Goal: Transaction & Acquisition: Purchase product/service

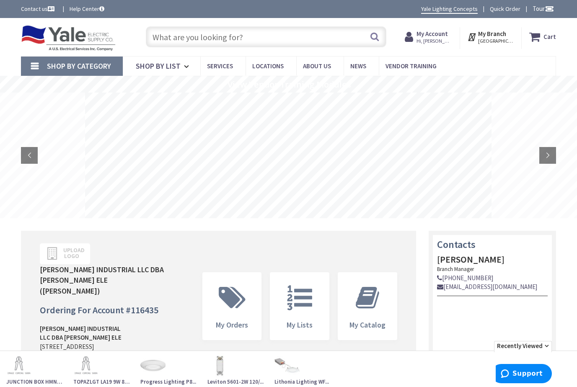
click at [181, 37] on input "text" at bounding box center [266, 36] width 241 height 21
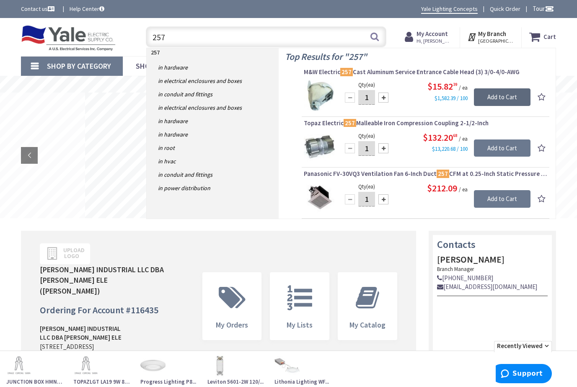
click at [487, 95] on input "Add to Cart" at bounding box center [502, 97] width 57 height 18
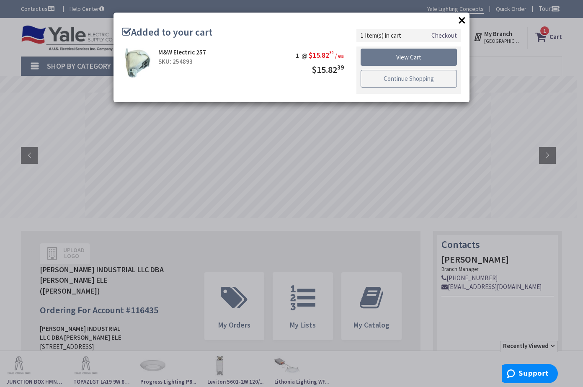
click at [396, 78] on link "Continue Shopping" at bounding box center [409, 79] width 96 height 18
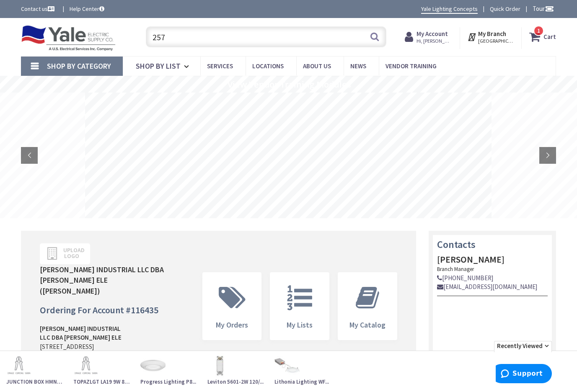
drag, startPoint x: 176, startPoint y: 36, endPoint x: 150, endPoint y: 36, distance: 26.0
click at [150, 36] on input "257" at bounding box center [266, 36] width 241 height 21
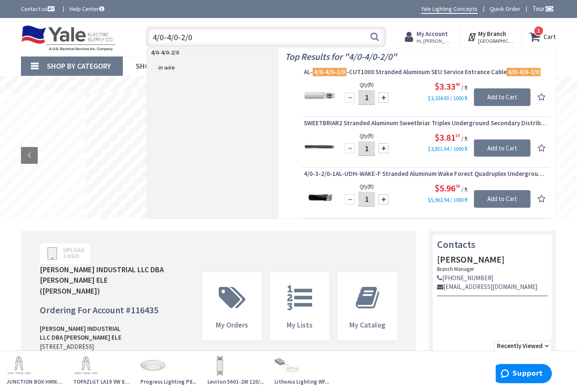
type input "4/0-4/0-2/0"
drag, startPoint x: 370, startPoint y: 98, endPoint x: 365, endPoint y: 98, distance: 4.6
click at [365, 98] on input "1" at bounding box center [366, 97] width 17 height 15
type input "35"
click at [401, 98] on div "$3.33 40 / ft $3,334.00 / 1000 ft" at bounding box center [436, 91] width 189 height 22
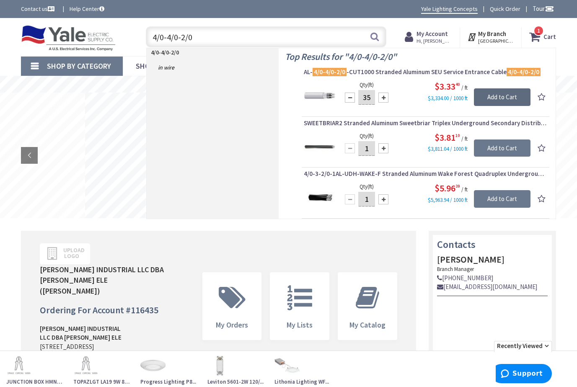
click at [492, 96] on input "Add to Cart" at bounding box center [502, 97] width 57 height 18
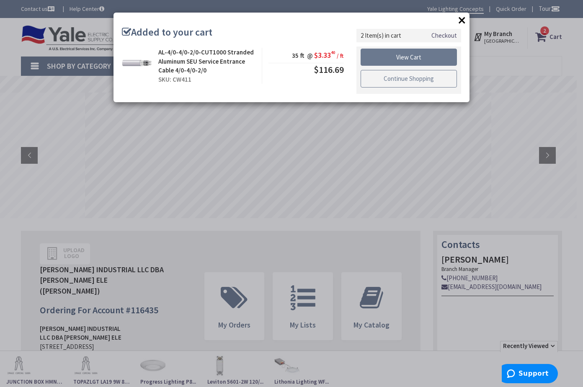
click at [396, 80] on link "Continue Shopping" at bounding box center [409, 79] width 96 height 18
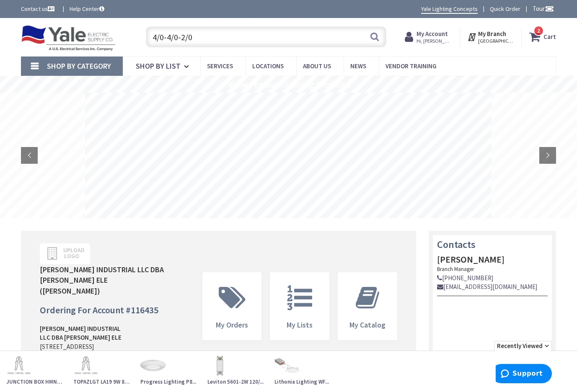
drag, startPoint x: 196, startPoint y: 35, endPoint x: 144, endPoint y: 36, distance: 52.0
click at [144, 36] on div "4/0-4/0-2/0 4/0-4/0-2/0 Search" at bounding box center [264, 36] width 245 height 27
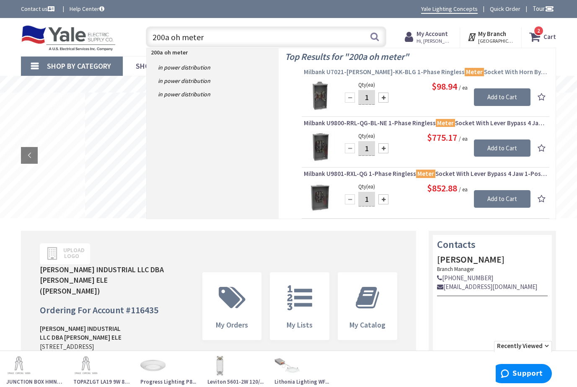
type input "200a oh meter"
click at [413, 73] on span "Milbank U7021-DL-TG-KK-BLG 1-Phase Ringless Meter Socket With Horn Bypass 4 Jaw…" at bounding box center [425, 72] width 243 height 8
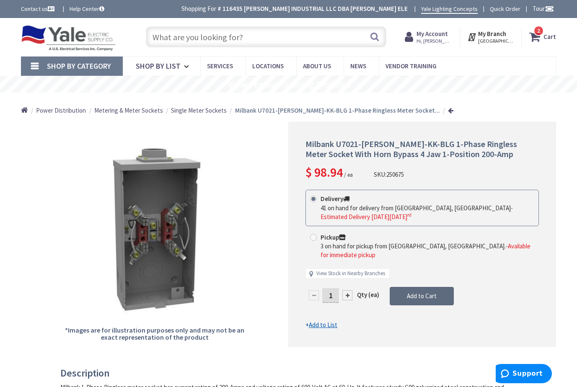
click at [410, 292] on span "Add to Cart" at bounding box center [422, 296] width 30 height 8
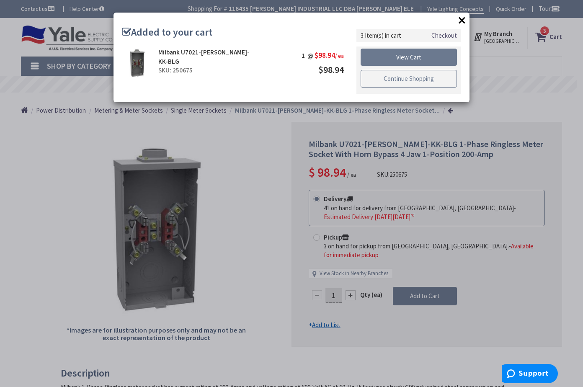
click at [379, 77] on link "Continue Shopping" at bounding box center [409, 79] width 96 height 18
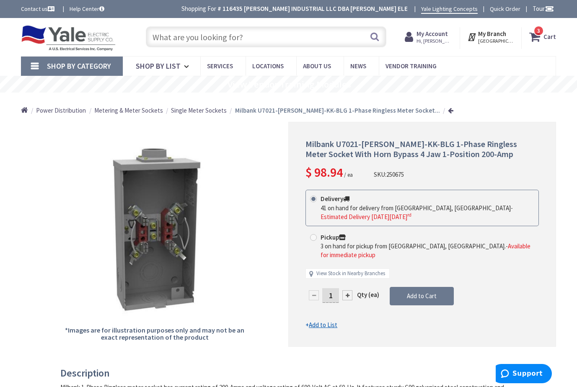
click at [179, 32] on input "text" at bounding box center [266, 36] width 241 height 21
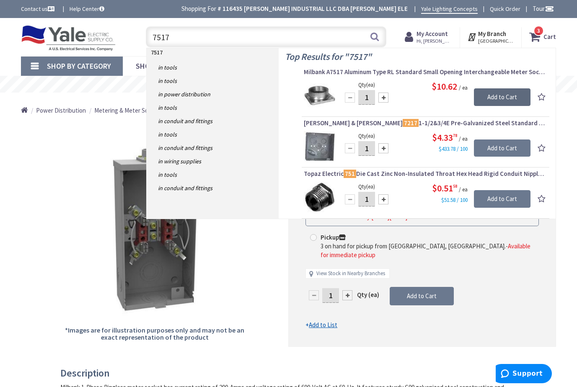
click at [490, 98] on input "Add to Cart" at bounding box center [502, 97] width 57 height 18
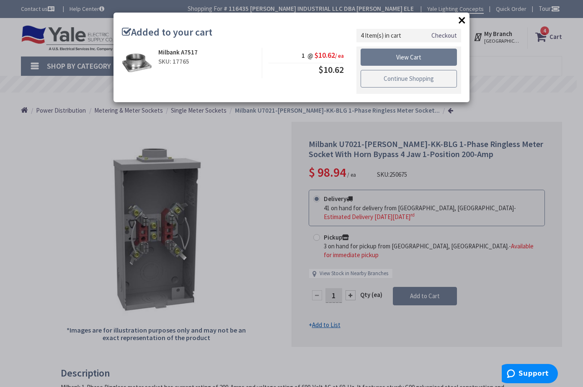
click at [388, 78] on link "Continue Shopping" at bounding box center [409, 79] width 96 height 18
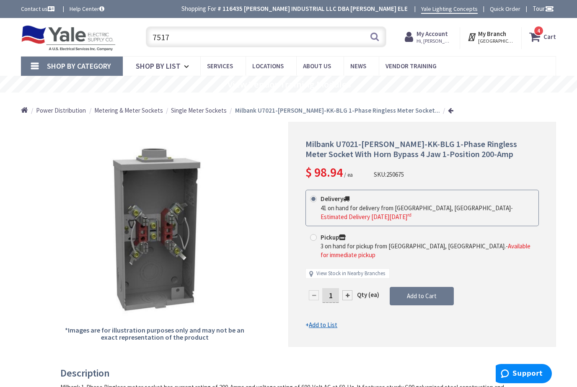
drag, startPoint x: 211, startPoint y: 36, endPoint x: 127, endPoint y: 34, distance: 84.3
click at [127, 34] on div "Toggle Nav 7517 7517 Search 4 4 4 items Cart My Cart 4 4" at bounding box center [289, 37] width 548 height 28
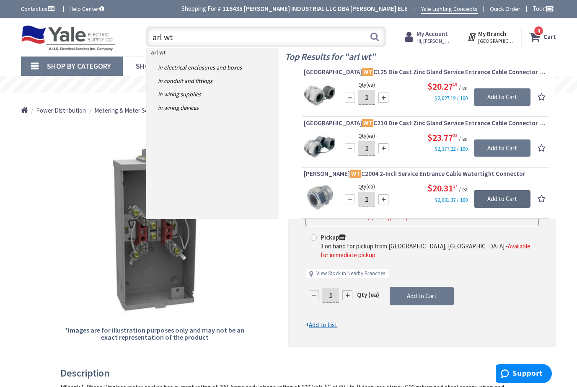
click at [482, 197] on input "Add to Cart" at bounding box center [502, 199] width 57 height 18
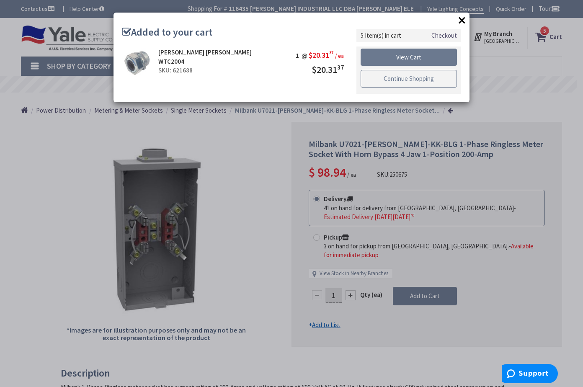
click at [389, 75] on link "Continue Shopping" at bounding box center [409, 79] width 96 height 18
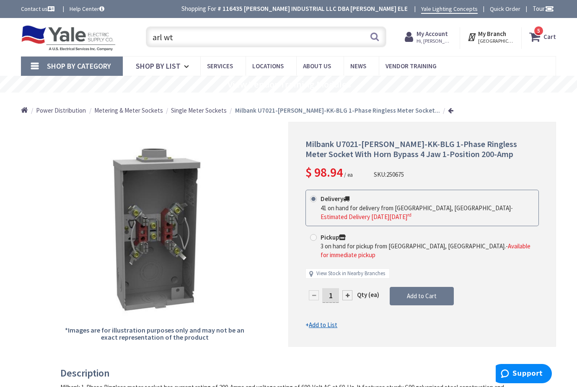
drag, startPoint x: 207, startPoint y: 36, endPoint x: 152, endPoint y: 31, distance: 55.9
click at [152, 31] on input "arl wt" at bounding box center [266, 36] width 241 height 21
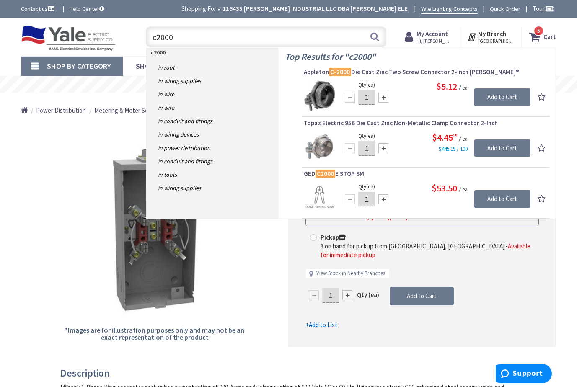
type input "c2000"
click at [384, 98] on div at bounding box center [383, 98] width 10 height 10
click at [350, 98] on div at bounding box center [350, 98] width 10 height 10
type input "2"
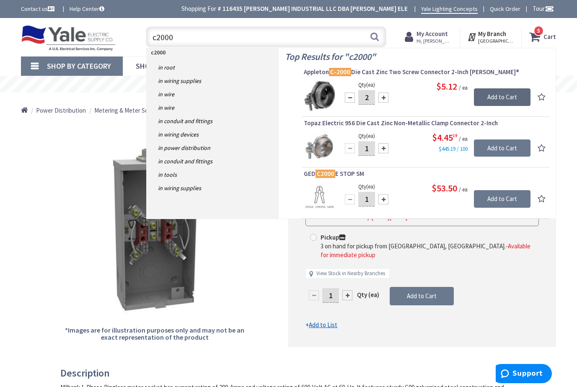
click at [497, 96] on input "Add to Cart" at bounding box center [502, 97] width 57 height 18
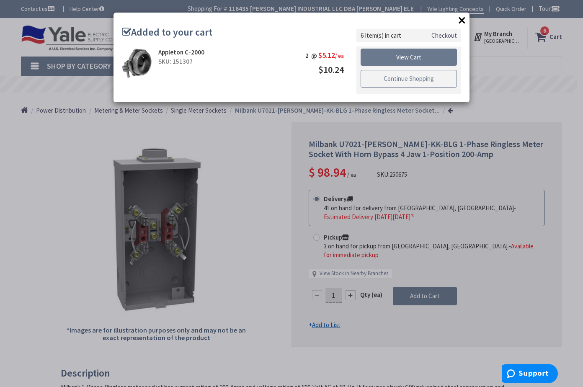
click at [399, 77] on link "Continue Shopping" at bounding box center [409, 79] width 96 height 18
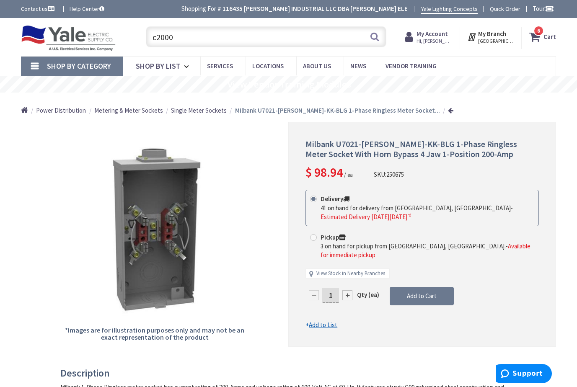
drag, startPoint x: 184, startPoint y: 42, endPoint x: 135, endPoint y: 34, distance: 49.6
click at [135, 34] on div "Toggle Nav c2000 c2000 Search 6 6 6 items Cart My Cart 6" at bounding box center [289, 37] width 548 height 28
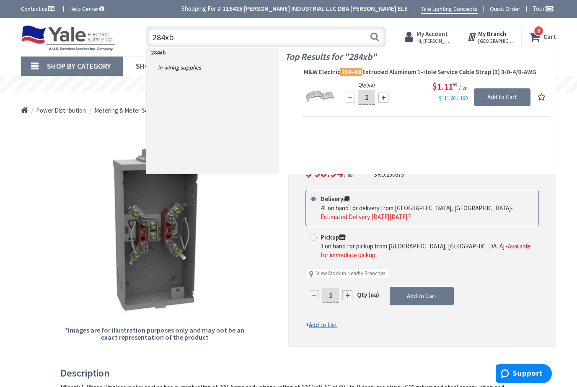
type input "284xb"
drag, startPoint x: 373, startPoint y: 101, endPoint x: 365, endPoint y: 100, distance: 7.1
click at [365, 100] on input "1" at bounding box center [366, 97] width 17 height 15
type input "7"
click at [504, 99] on input "Add to Cart" at bounding box center [502, 97] width 57 height 18
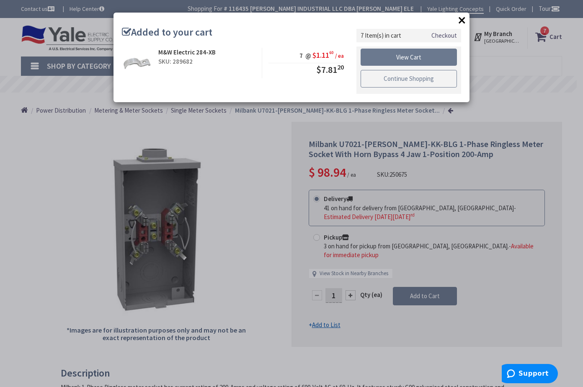
click at [381, 73] on link "Continue Shopping" at bounding box center [409, 79] width 96 height 18
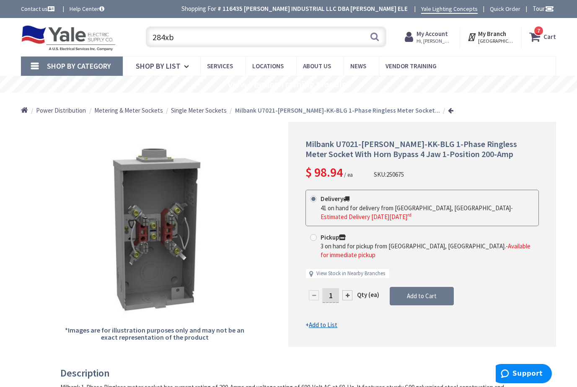
drag, startPoint x: 197, startPoint y: 36, endPoint x: 123, endPoint y: 36, distance: 74.2
click at [123, 36] on div "Toggle Nav 284xb 284xb Search 7 7 7 items Cart My Cart 7" at bounding box center [289, 37] width 548 height 28
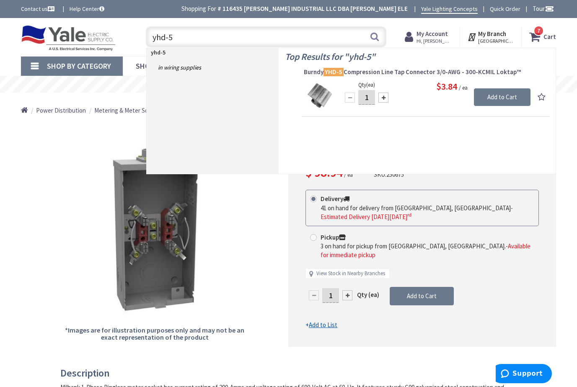
type input "yhd-5"
drag, startPoint x: 372, startPoint y: 99, endPoint x: 364, endPoint y: 98, distance: 8.0
click at [364, 98] on input "1" at bounding box center [366, 97] width 17 height 15
type input "3"
click at [504, 101] on input "Add to Cart" at bounding box center [502, 97] width 57 height 18
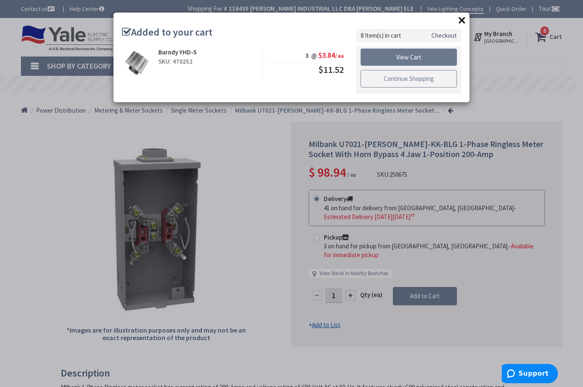
click at [384, 78] on link "Continue Shopping" at bounding box center [409, 79] width 96 height 18
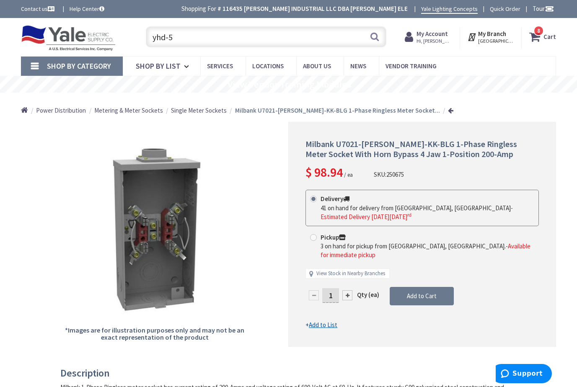
drag, startPoint x: 197, startPoint y: 33, endPoint x: 114, endPoint y: 39, distance: 83.6
click at [114, 39] on div "Toggle Nav yhd-5 yhd-5 Search 8 8 8 items Cart My Cart 8" at bounding box center [289, 37] width 548 height 28
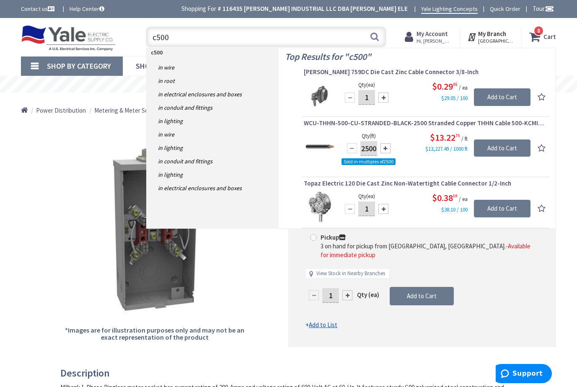
type input "c500"
drag, startPoint x: 372, startPoint y: 97, endPoint x: 362, endPoint y: 98, distance: 9.7
click at [362, 98] on input "1" at bounding box center [366, 97] width 17 height 15
type input "20"
click at [498, 97] on input "Add to Cart" at bounding box center [502, 97] width 57 height 18
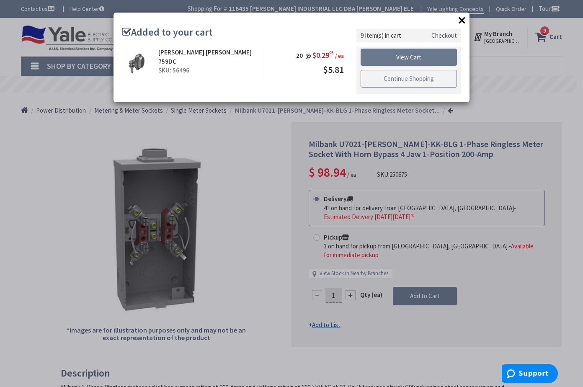
click at [378, 80] on link "Continue Shopping" at bounding box center [409, 79] width 96 height 18
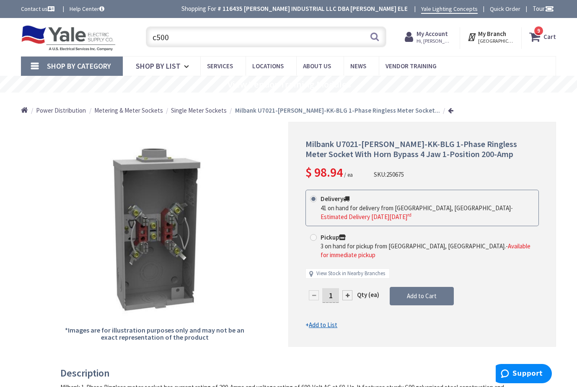
drag, startPoint x: 180, startPoint y: 33, endPoint x: 148, endPoint y: 34, distance: 32.3
click at [148, 34] on input "c500" at bounding box center [266, 36] width 241 height 21
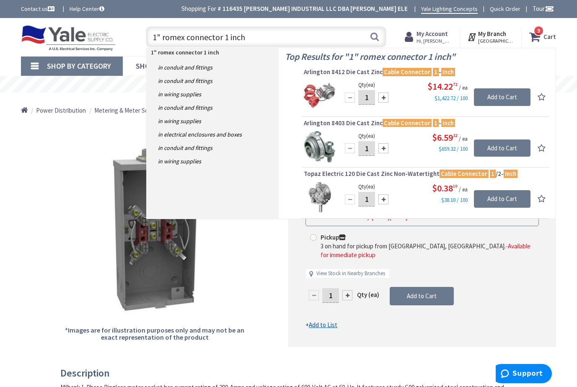
drag, startPoint x: 224, startPoint y: 39, endPoint x: 146, endPoint y: 37, distance: 78.0
click at [146, 37] on input "1" romex connector 1 inch" at bounding box center [266, 36] width 241 height 21
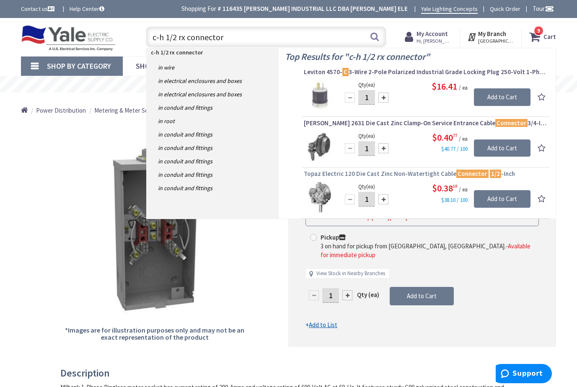
type input "c-h 1/2 rx connector"
click at [373, 173] on span "Topaz Electric 120 Die Cast Zinc Non-Watertight Cable Connector 1/2 -Inch" at bounding box center [425, 174] width 243 height 8
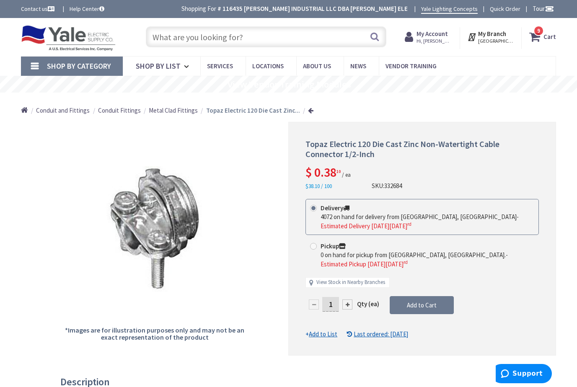
click at [176, 35] on input "text" at bounding box center [266, 36] width 241 height 21
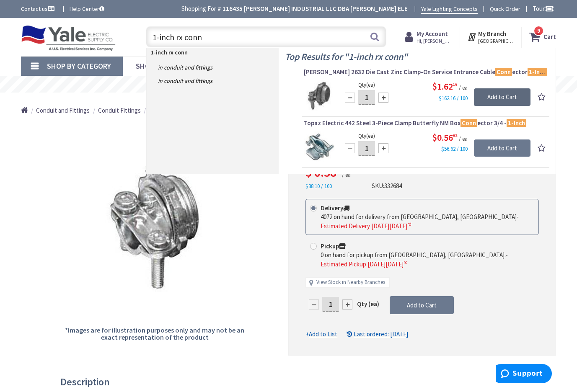
click at [492, 99] on input "Add to Cart" at bounding box center [502, 97] width 57 height 18
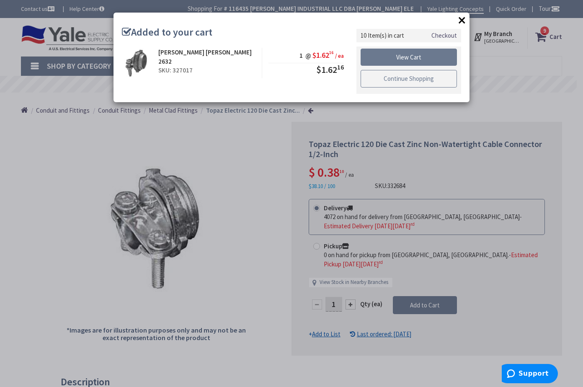
click at [388, 77] on link "Continue Shopping" at bounding box center [409, 79] width 96 height 18
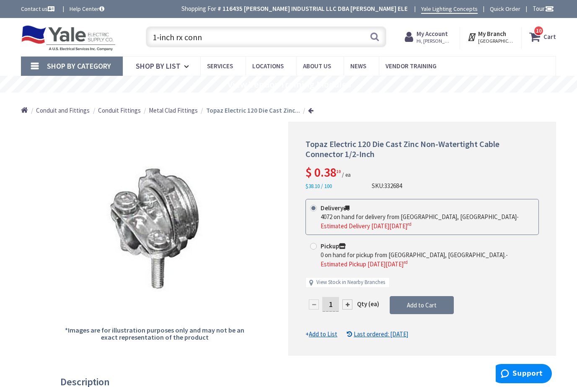
drag, startPoint x: 228, startPoint y: 44, endPoint x: 106, endPoint y: 41, distance: 122.0
click at [106, 41] on div "Toggle Nav 1-inch rx conn 1-inch rx conn Search 10 10 10 items Cart My Cart 10" at bounding box center [289, 37] width 548 height 28
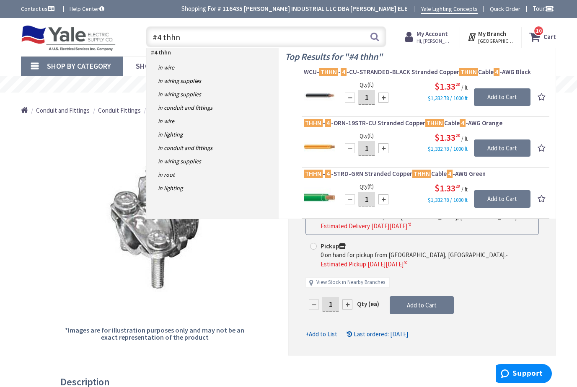
type input "#4 thhn"
click at [365, 201] on input "1" at bounding box center [366, 199] width 17 height 15
type input "30"
click at [405, 200] on div "$1.33 28 / ft $1,332.78 / 1000 ft" at bounding box center [436, 193] width 189 height 22
click at [488, 200] on input "Add to Cart" at bounding box center [502, 199] width 57 height 18
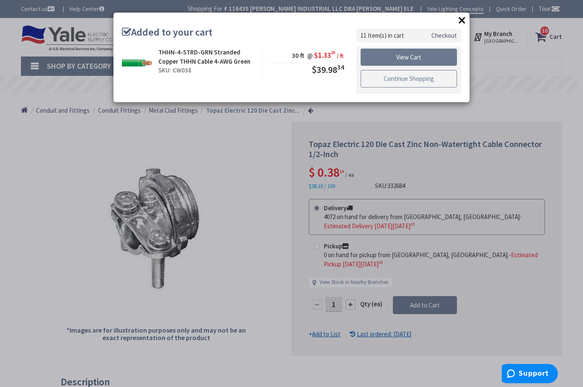
click at [386, 82] on link "Continue Shopping" at bounding box center [409, 79] width 96 height 18
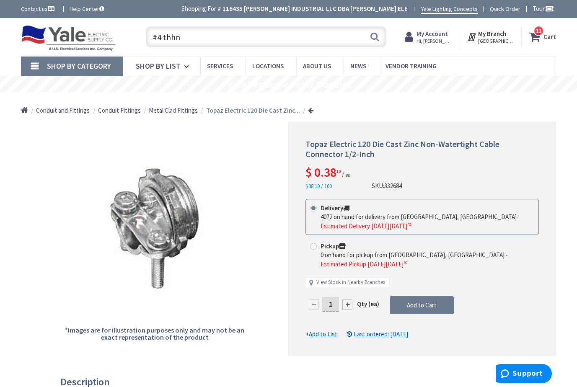
drag, startPoint x: 184, startPoint y: 35, endPoint x: 140, endPoint y: 35, distance: 44.0
click at [140, 35] on div "#4 thhn #4 thhn Search 11" at bounding box center [263, 36] width 257 height 27
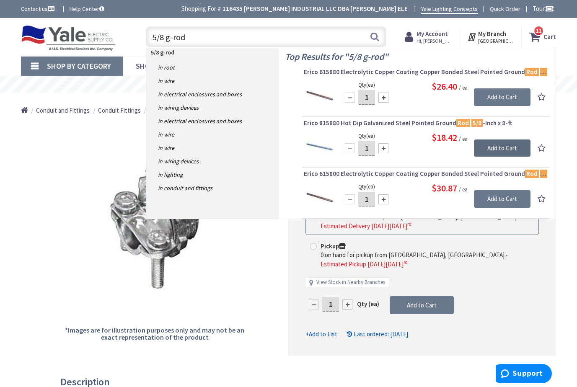
click at [495, 148] on input "Add to Cart" at bounding box center [502, 149] width 57 height 18
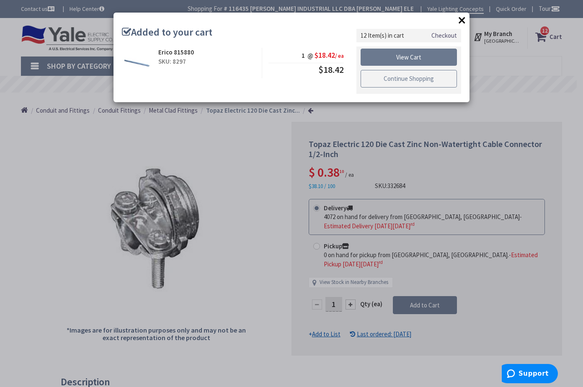
click at [373, 83] on link "Continue Shopping" at bounding box center [409, 79] width 96 height 18
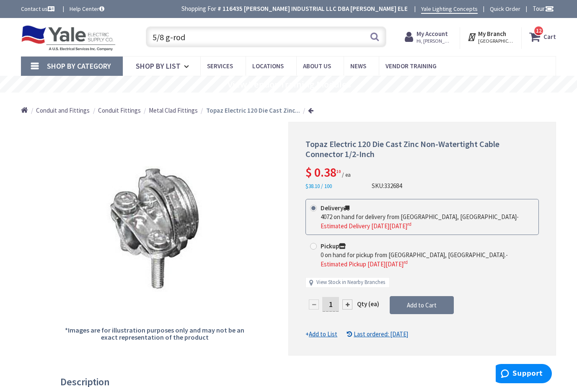
drag, startPoint x: 203, startPoint y: 36, endPoint x: 145, endPoint y: 36, distance: 57.8
click at [146, 36] on input "5/8 g-rod" at bounding box center [266, 36] width 241 height 21
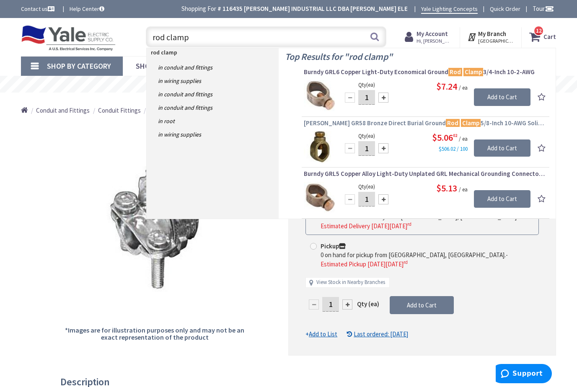
type input "rod clamp"
click at [393, 122] on span "Dottie GR58 Bronze Direct Burial Ground Rod Clamp 5/8-Inch 10-AWG Solid - 2-AWG…" at bounding box center [425, 123] width 243 height 8
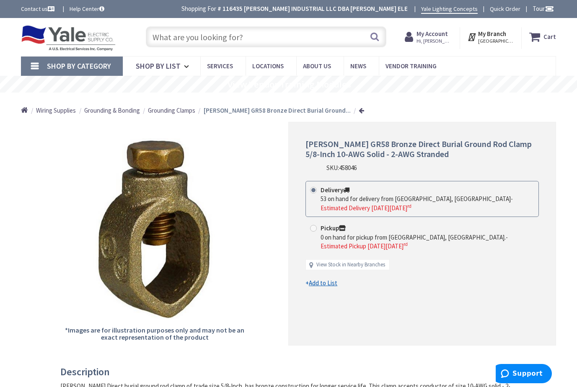
click at [195, 39] on input "text" at bounding box center [266, 36] width 241 height 21
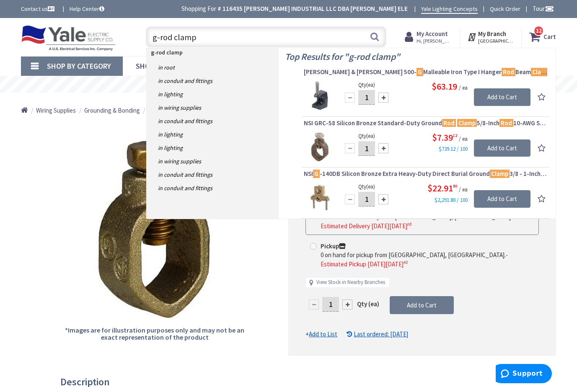
drag, startPoint x: 194, startPoint y: 38, endPoint x: 148, endPoint y: 42, distance: 45.9
click at [148, 42] on input "g-rod clamp" at bounding box center [266, 36] width 241 height 21
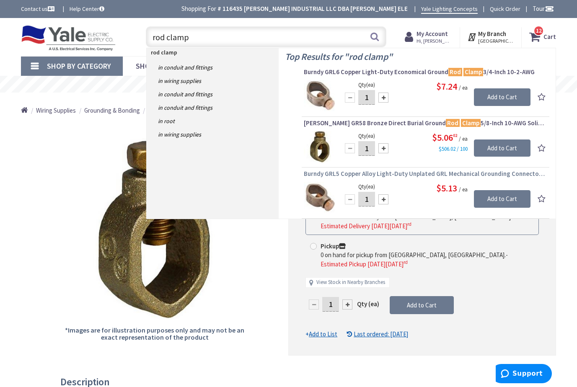
type input "rod clamp"
click at [389, 173] on span "Burndy GRL5 Copper Alloy Light-Duty Unplated GRL Mechanical Grounding Connector…" at bounding box center [425, 174] width 243 height 8
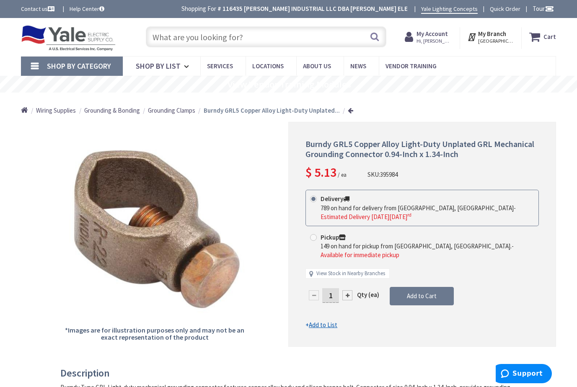
drag, startPoint x: 334, startPoint y: 288, endPoint x: 326, endPoint y: 287, distance: 8.0
click at [326, 288] on input "1" at bounding box center [330, 295] width 17 height 15
type input "2"
click at [390, 331] on div "Burndy GRL5 Copper Alloy Light-Duty Unplated GRL Mechanical Grounding Connector…" at bounding box center [422, 234] width 268 height 225
click at [420, 292] on span "Add to Cart" at bounding box center [422, 296] width 30 height 8
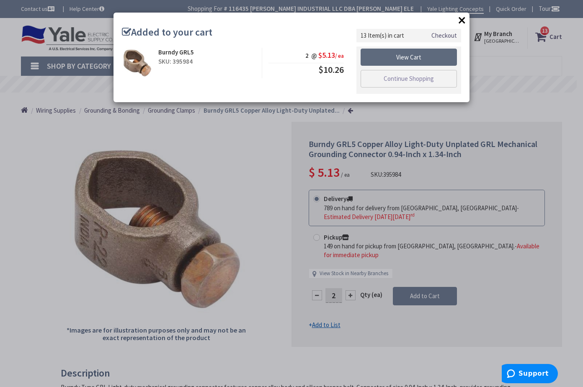
click at [406, 55] on link "View Cart" at bounding box center [409, 58] width 96 height 18
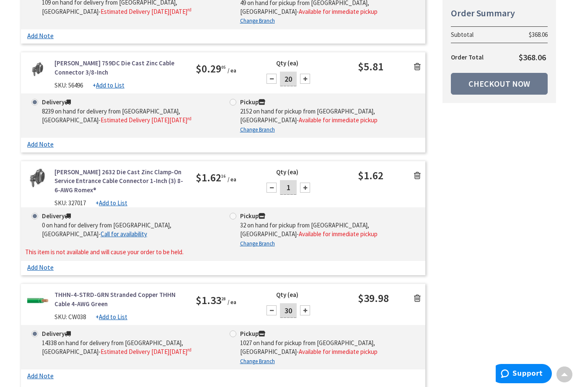
scroll to position [1132, 0]
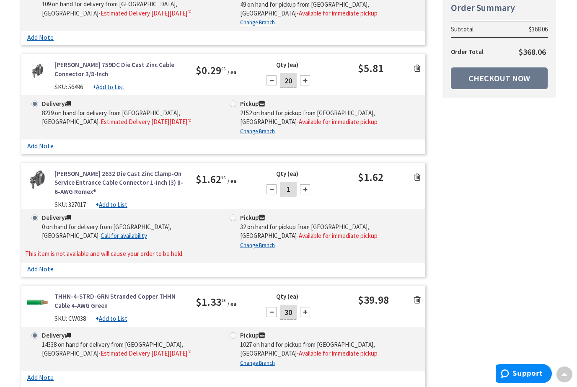
click at [417, 176] on icon at bounding box center [417, 177] width 7 height 8
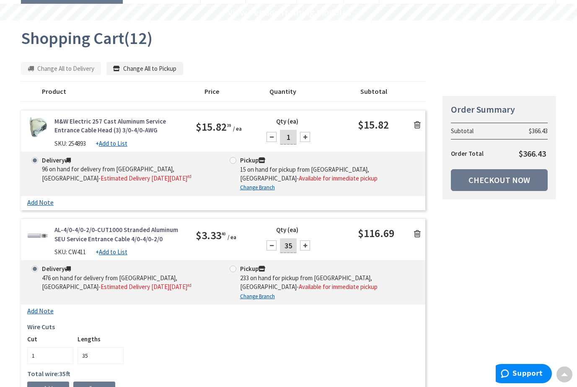
scroll to position [0, 0]
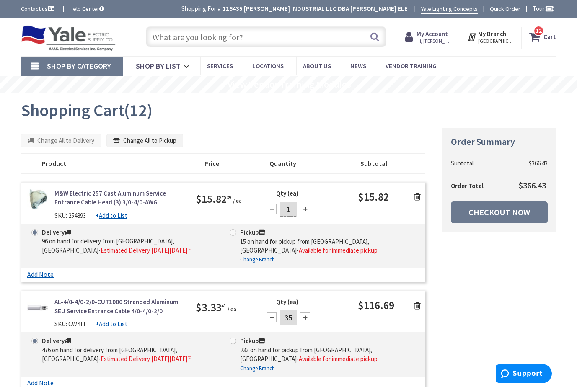
click at [190, 39] on input "text" at bounding box center [266, 36] width 241 height 21
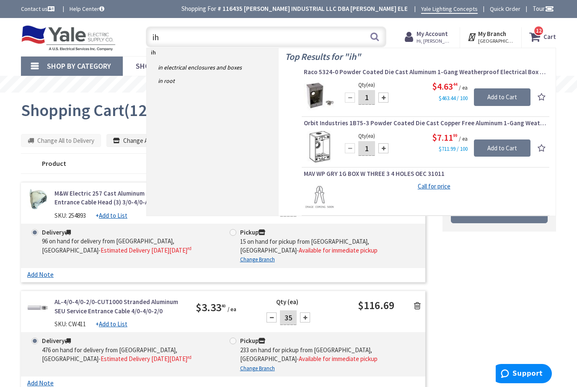
type input "i"
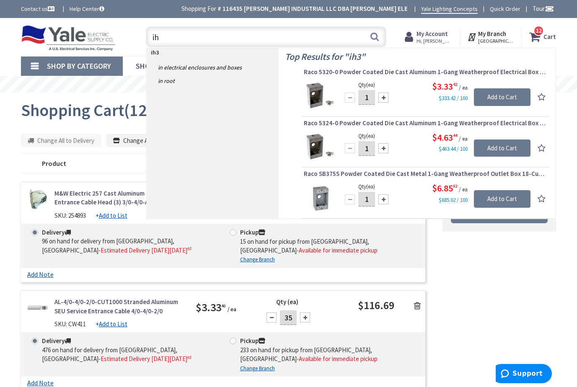
type input "i"
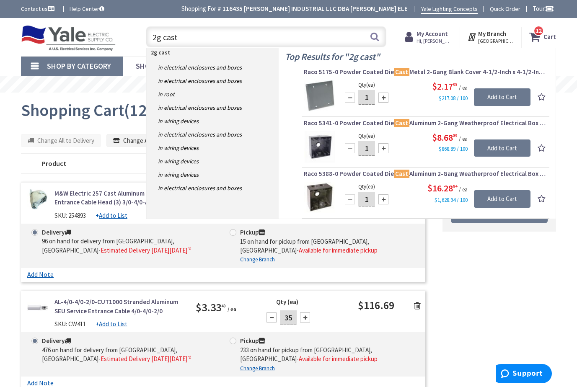
drag, startPoint x: 180, startPoint y: 38, endPoint x: 151, endPoint y: 39, distance: 28.5
click at [151, 39] on input "2g cast" at bounding box center [266, 36] width 241 height 21
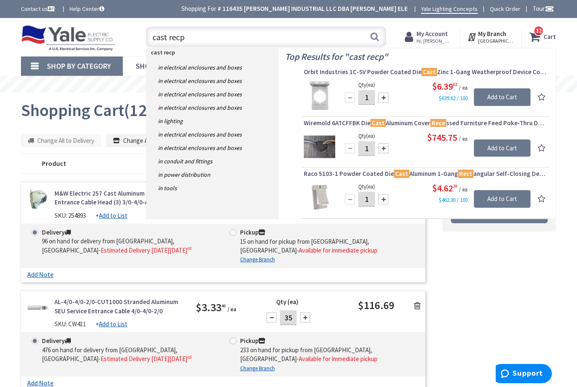
click at [153, 36] on input "cast recp" at bounding box center [266, 36] width 241 height 21
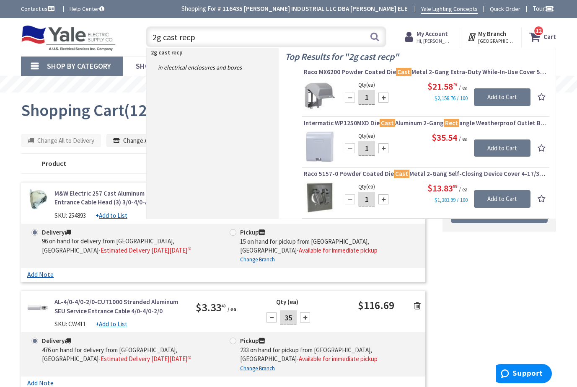
drag, startPoint x: 198, startPoint y: 34, endPoint x: 142, endPoint y: 35, distance: 56.2
click at [142, 35] on div "2g cast recp 2g cast recp Search" at bounding box center [264, 36] width 245 height 27
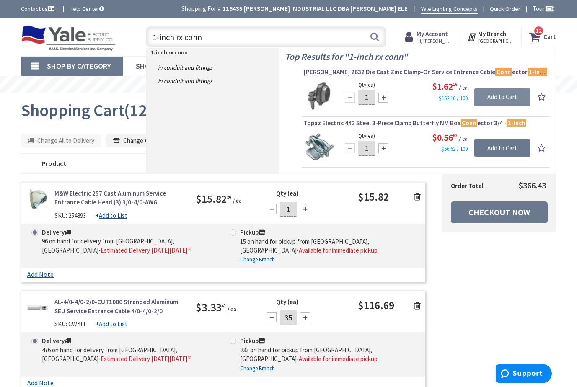
type input "1-inch rx conn"
click at [492, 95] on input "Add to Cart" at bounding box center [502, 97] width 57 height 18
click at [547, 38] on strong "Cart" at bounding box center [550, 36] width 13 height 15
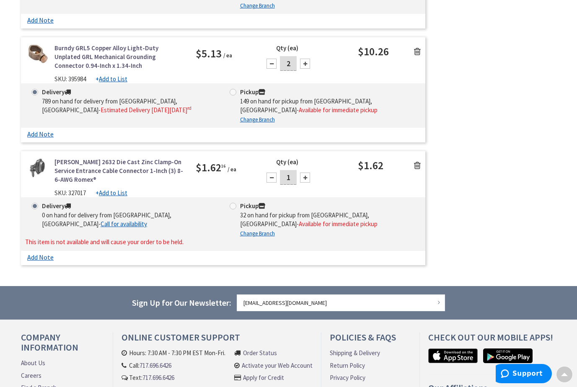
scroll to position [1593, 0]
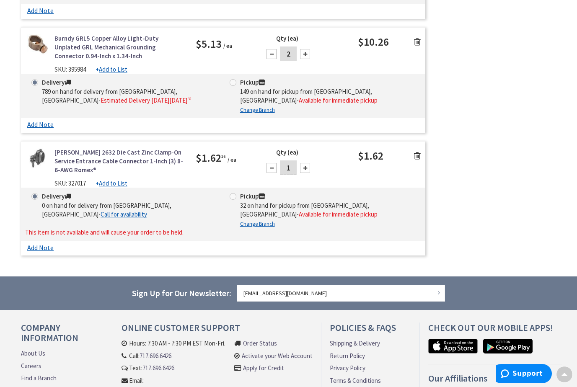
click at [418, 157] on icon at bounding box center [417, 156] width 7 height 8
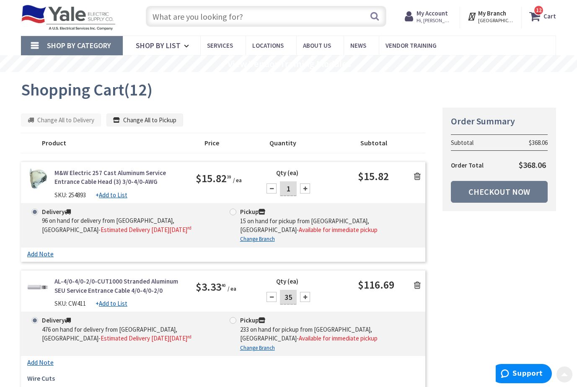
scroll to position [0, 0]
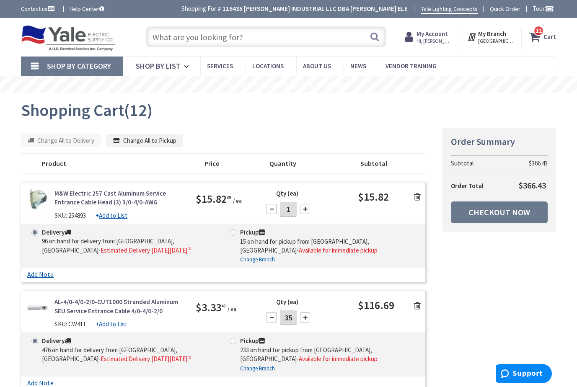
click at [183, 41] on input "text" at bounding box center [266, 36] width 241 height 21
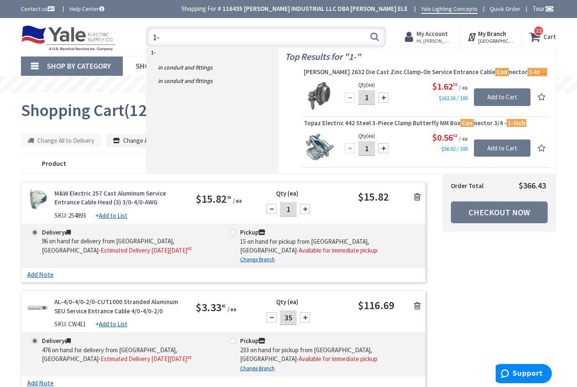
type input "1"
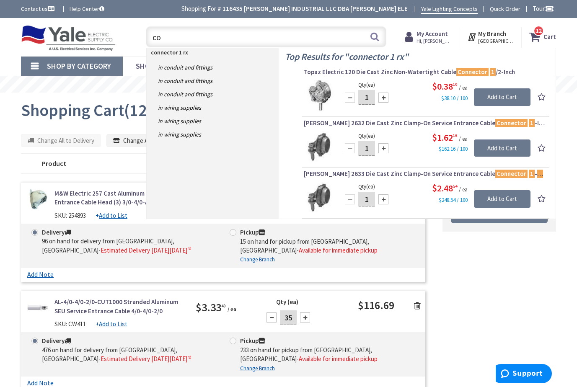
type input "c"
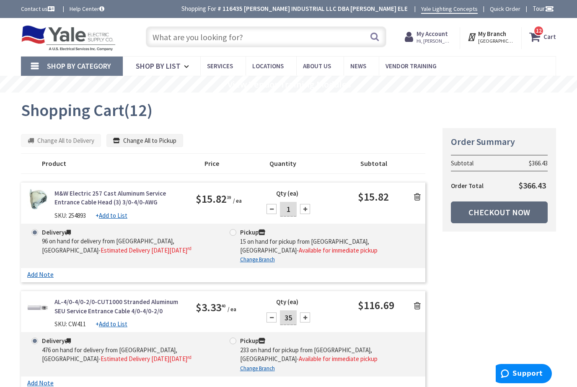
click at [482, 210] on link "Checkout Now" at bounding box center [499, 213] width 97 height 22
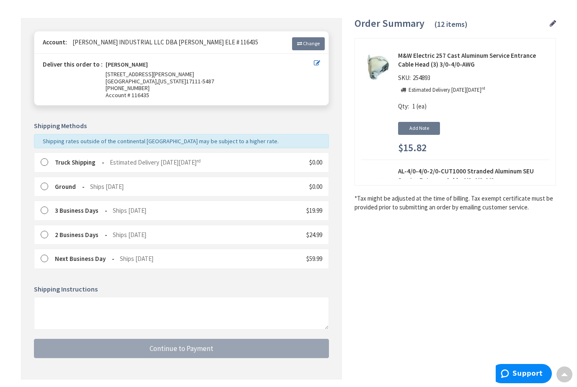
scroll to position [112, 0]
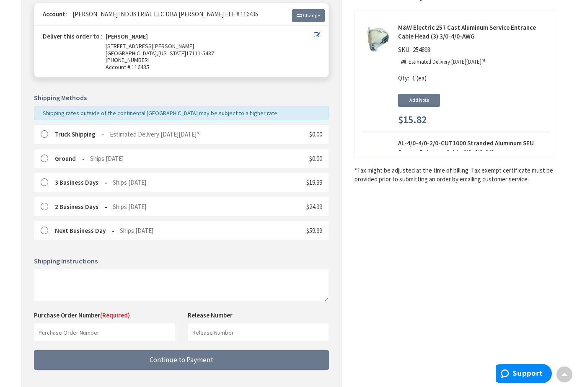
click at [43, 135] on label at bounding box center [47, 134] width 13 height 8
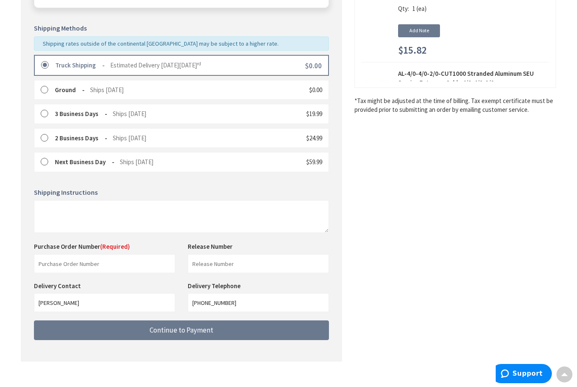
scroll to position [192, 0]
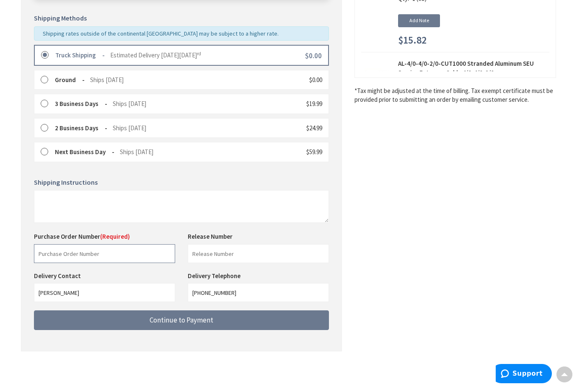
click at [65, 256] on input "text" at bounding box center [104, 253] width 141 height 19
type input "50870"
click at [93, 288] on input "[PERSON_NAME]" at bounding box center [104, 292] width 141 height 19
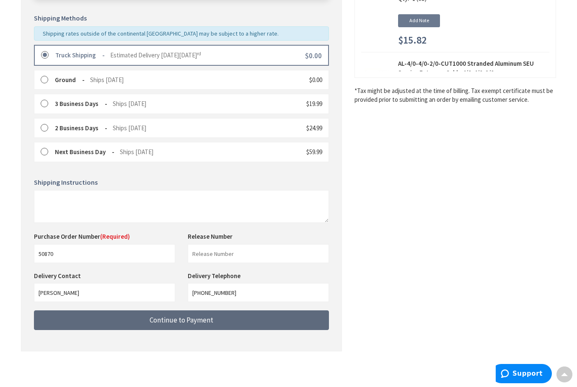
click at [163, 321] on span "Continue to Payment" at bounding box center [182, 320] width 64 height 9
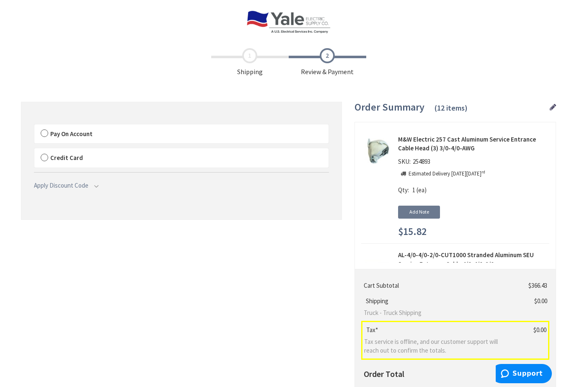
click at [46, 135] on label "Pay On Account" at bounding box center [181, 133] width 294 height 19
click at [34, 126] on input "Pay On Account" at bounding box center [34, 126] width 0 height 0
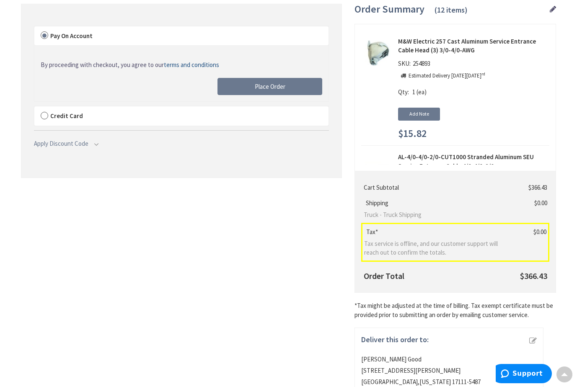
scroll to position [80, 0]
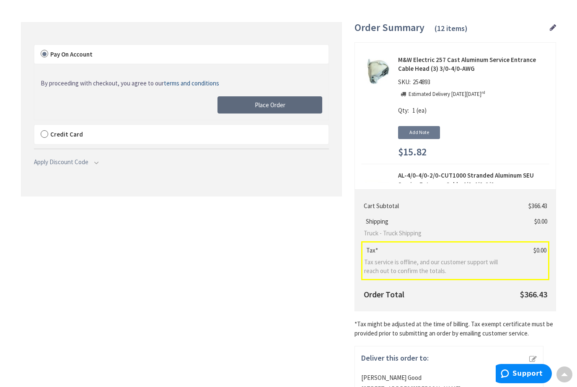
click at [257, 103] on span "Place Order" at bounding box center [270, 105] width 31 height 8
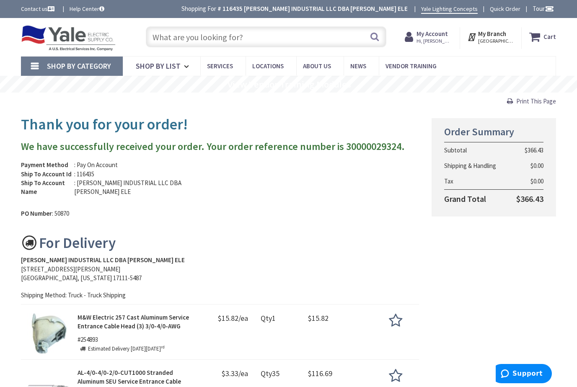
click at [525, 101] on span "Print This Page" at bounding box center [536, 101] width 40 height 8
